Goal: Check status: Check status

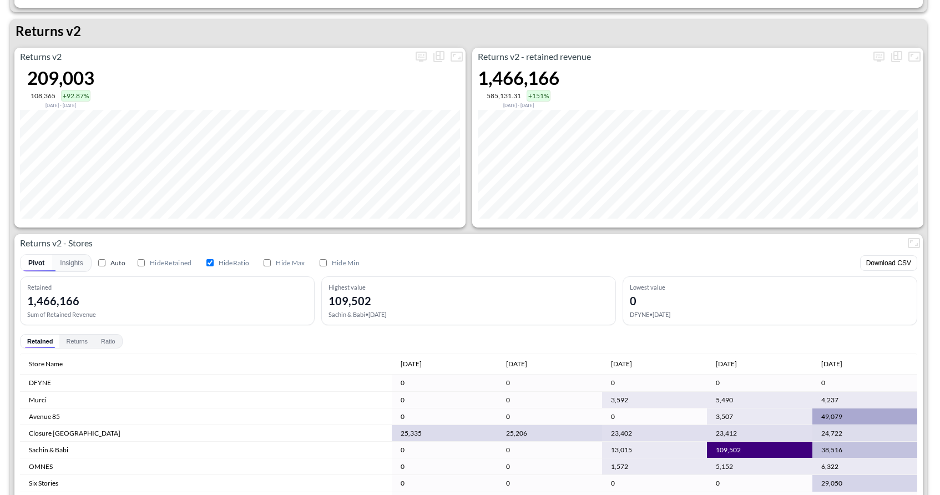
scroll to position [591, 0]
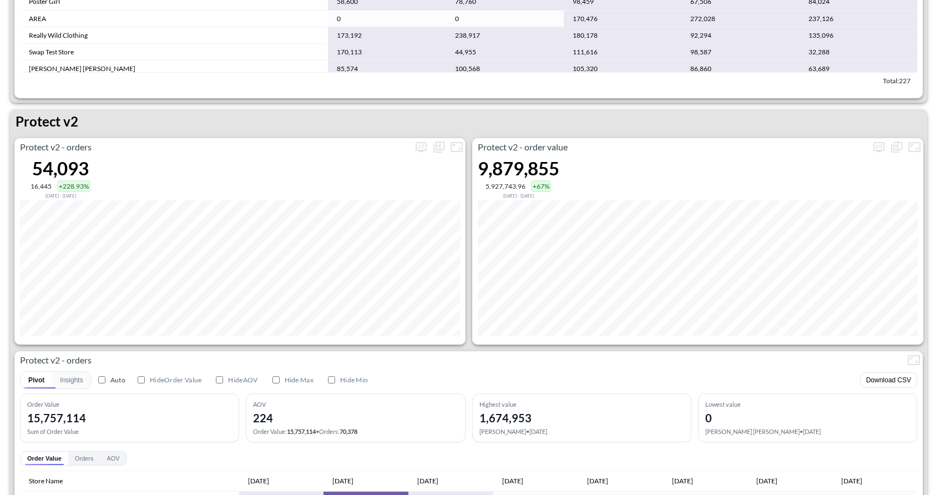
scroll to position [2050, 0]
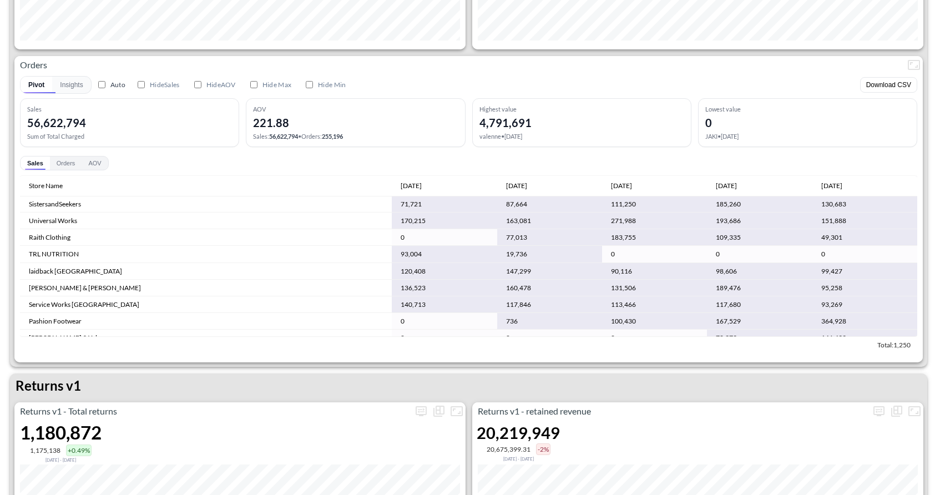
scroll to position [102, 0]
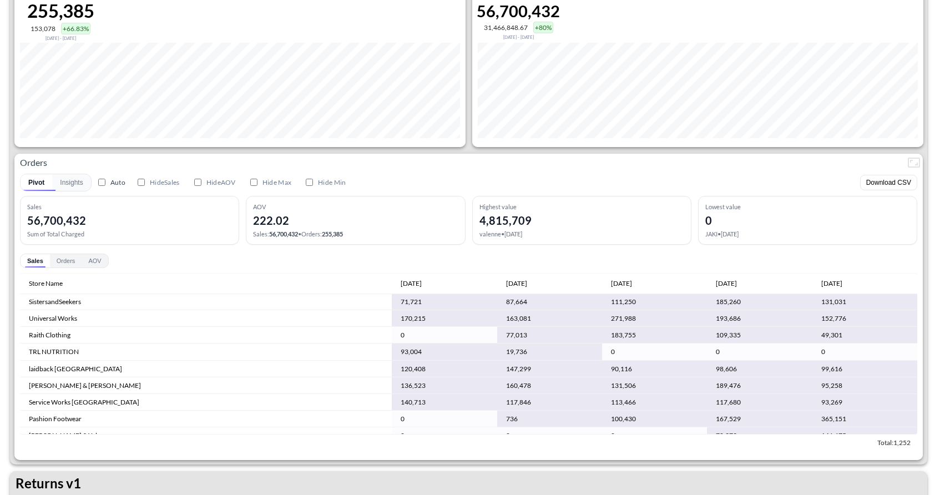
click at [541, 1] on div "56,700,432" at bounding box center [518, 10] width 83 height 19
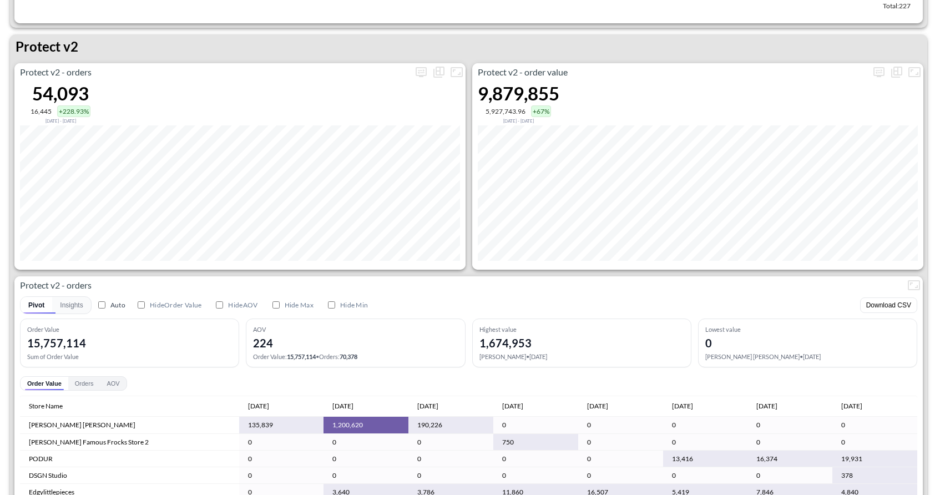
scroll to position [2173, 0]
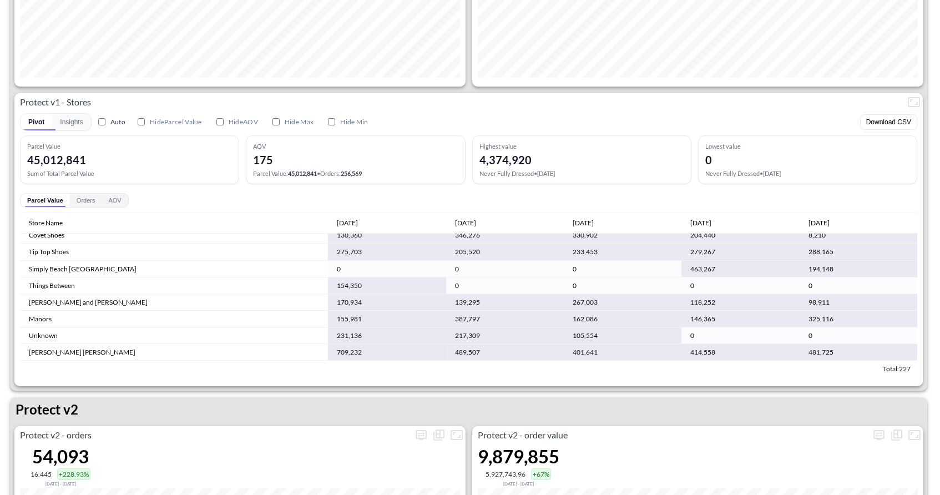
scroll to position [2153, 0]
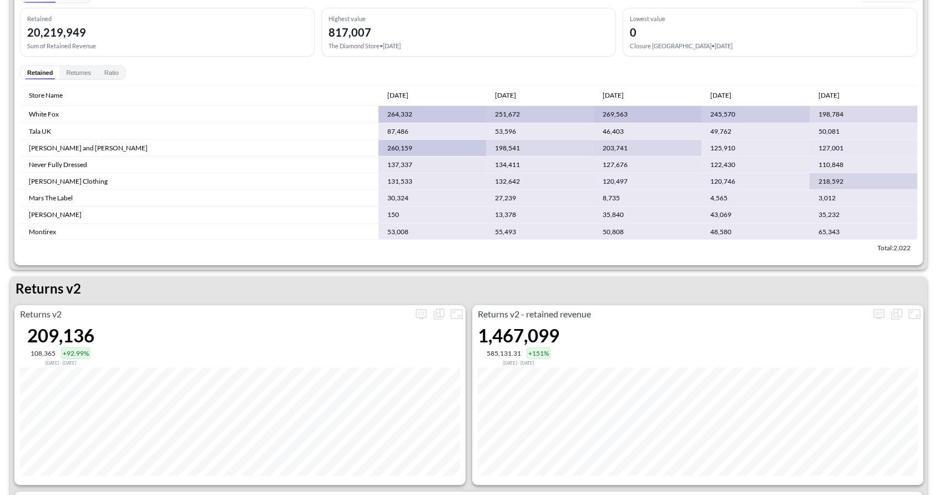
scroll to position [861, 0]
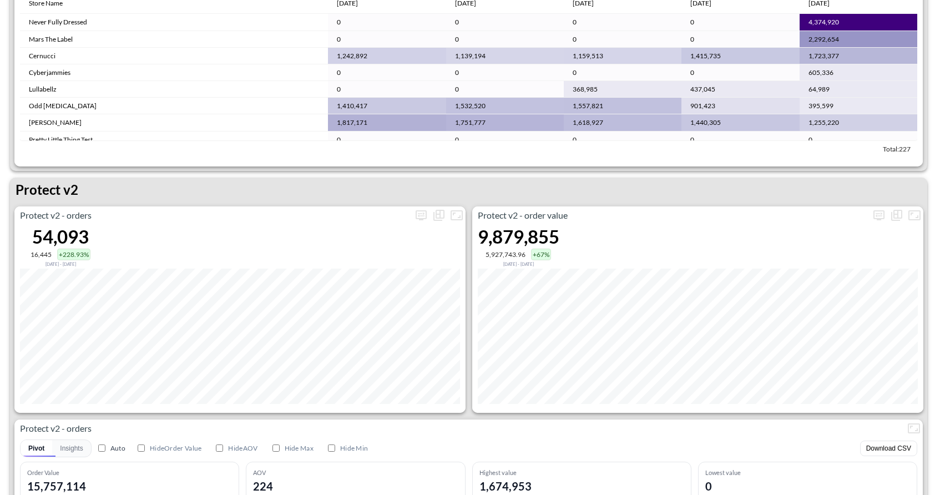
scroll to position [1965, 0]
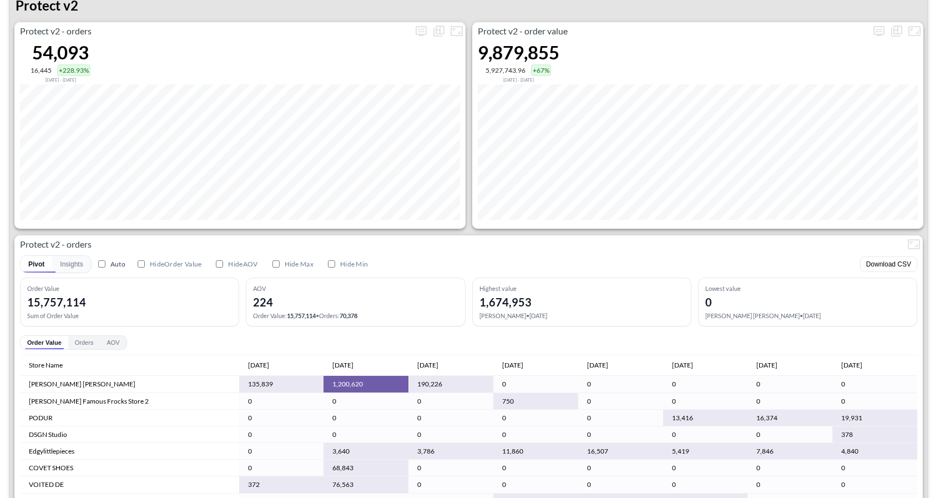
scroll to position [2257, 0]
